Goal: Task Accomplishment & Management: Use online tool/utility

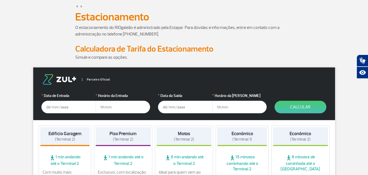
scroll to position [55, 0]
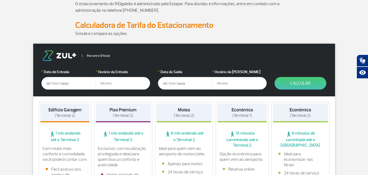
click at [55, 84] on input "text" at bounding box center [68, 83] width 55 height 13
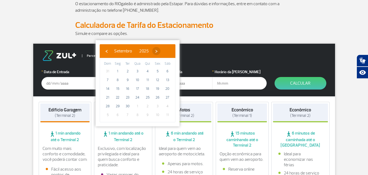
click at [161, 48] on span "›" at bounding box center [156, 51] width 8 height 8
click at [159, 88] on span "17" at bounding box center [157, 88] width 9 height 9
type input "[DATE]"
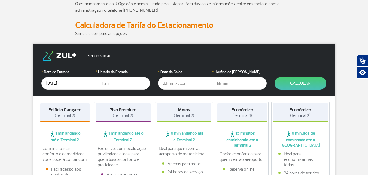
click at [110, 84] on input "text" at bounding box center [123, 83] width 55 height 13
type input "15:00"
click at [166, 83] on input "text" at bounding box center [185, 83] width 55 height 13
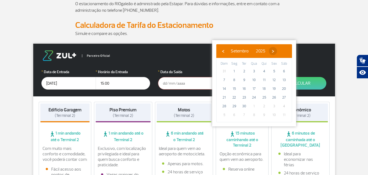
click at [277, 53] on span "›" at bounding box center [273, 51] width 8 height 8
click at [265, 107] on span "30" at bounding box center [264, 106] width 9 height 9
type input "[DATE]"
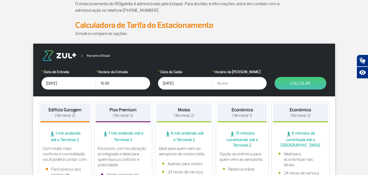
click at [225, 83] on input "text" at bounding box center [239, 83] width 55 height 13
type input "00:40"
click at [296, 84] on button "Calcular" at bounding box center [301, 83] width 52 height 13
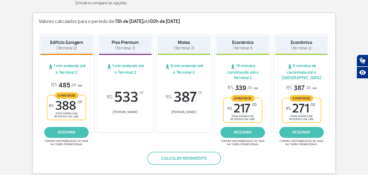
scroll to position [82, 0]
